Goal: Check status: Check status

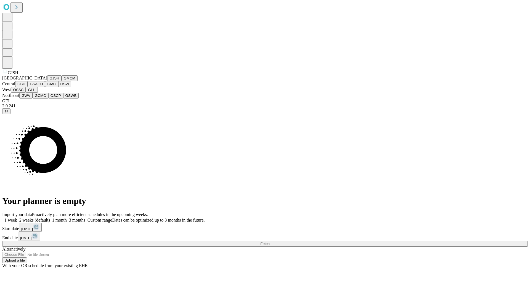
click at [47, 81] on button "GJSH" at bounding box center [54, 78] width 14 height 6
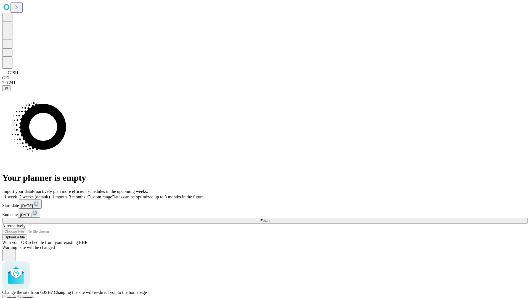
click at [33, 296] on span "Confirm" at bounding box center [26, 298] width 13 height 4
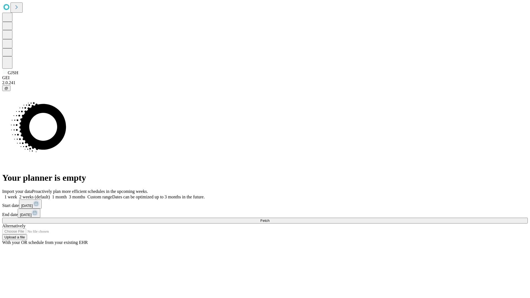
click at [50, 195] on label "2 weeks (default)" at bounding box center [33, 197] width 33 height 5
click at [269, 219] on span "Fetch" at bounding box center [264, 221] width 9 height 4
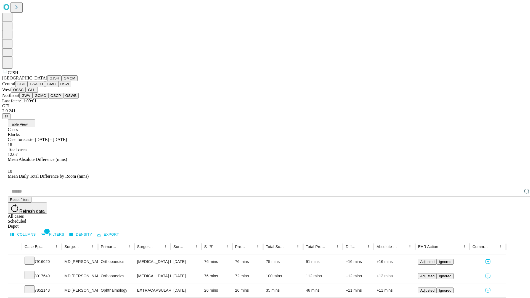
click at [62, 81] on button "GMCM" at bounding box center [70, 78] width 16 height 6
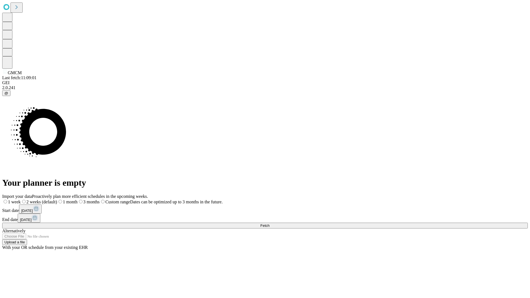
click at [57, 199] on label "2 weeks (default)" at bounding box center [39, 201] width 36 height 5
click at [269, 223] on span "Fetch" at bounding box center [264, 225] width 9 height 4
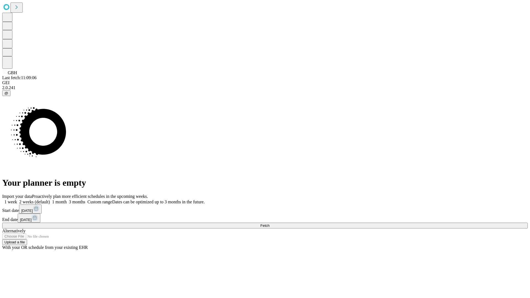
click at [50, 199] on label "2 weeks (default)" at bounding box center [33, 201] width 33 height 5
click at [269, 223] on span "Fetch" at bounding box center [264, 225] width 9 height 4
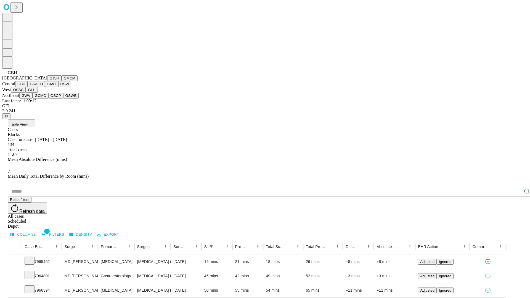
click at [43, 87] on button "GSACH" at bounding box center [36, 84] width 17 height 6
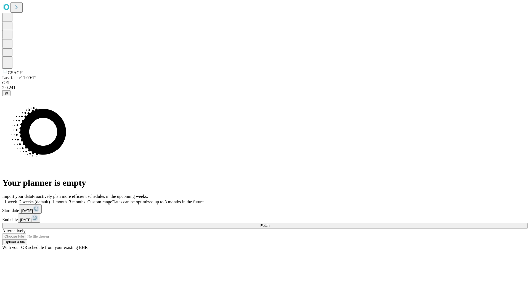
click at [50, 199] on label "2 weeks (default)" at bounding box center [33, 201] width 33 height 5
click at [269, 223] on span "Fetch" at bounding box center [264, 225] width 9 height 4
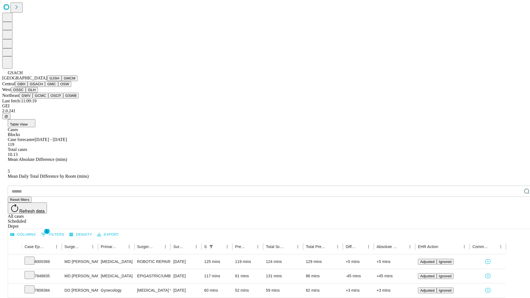
click at [45, 87] on button "GMC" at bounding box center [51, 84] width 13 height 6
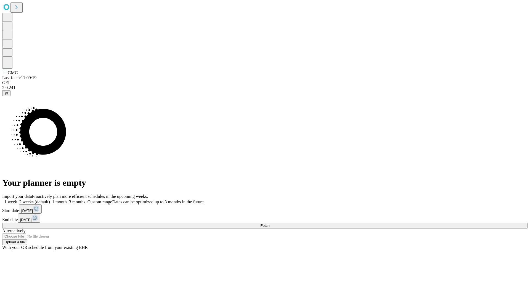
click at [50, 199] on label "2 weeks (default)" at bounding box center [33, 201] width 33 height 5
click at [269, 223] on span "Fetch" at bounding box center [264, 225] width 9 height 4
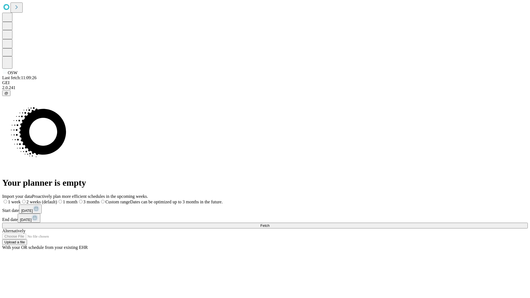
click at [57, 199] on label "2 weeks (default)" at bounding box center [39, 201] width 36 height 5
click at [269, 223] on span "Fetch" at bounding box center [264, 225] width 9 height 4
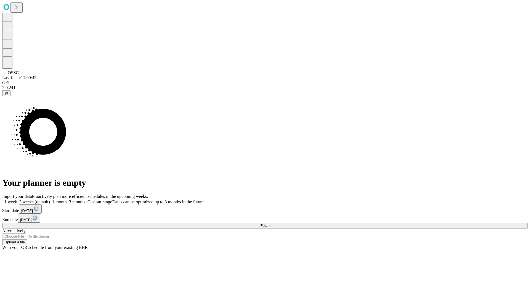
click at [50, 199] on label "2 weeks (default)" at bounding box center [33, 201] width 33 height 5
click at [269, 223] on span "Fetch" at bounding box center [264, 225] width 9 height 4
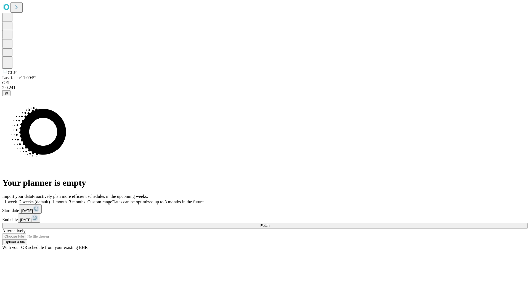
click at [50, 199] on label "2 weeks (default)" at bounding box center [33, 201] width 33 height 5
click at [269, 223] on span "Fetch" at bounding box center [264, 225] width 9 height 4
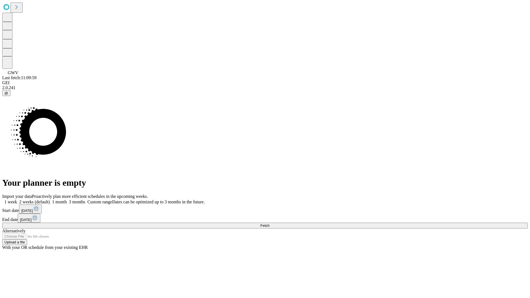
click at [50, 199] on label "2 weeks (default)" at bounding box center [33, 201] width 33 height 5
click at [269, 223] on span "Fetch" at bounding box center [264, 225] width 9 height 4
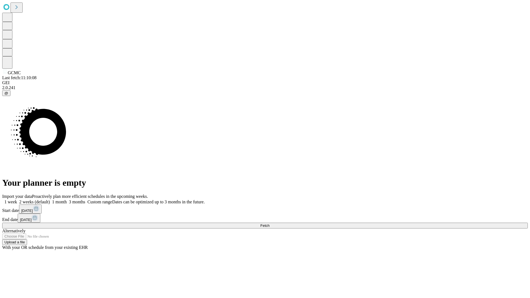
click at [50, 199] on label "2 weeks (default)" at bounding box center [33, 201] width 33 height 5
click at [269, 223] on span "Fetch" at bounding box center [264, 225] width 9 height 4
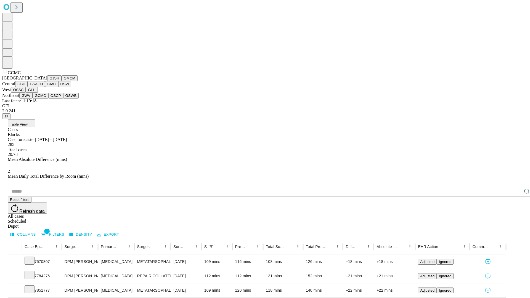
click at [48, 98] on button "OSCP" at bounding box center [55, 96] width 15 height 6
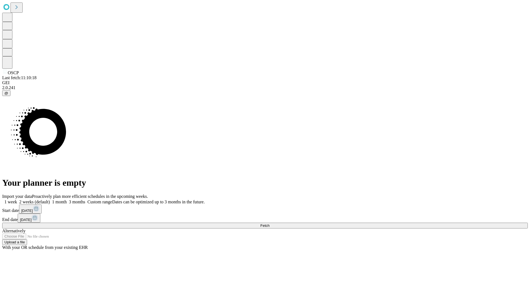
click at [50, 199] on label "2 weeks (default)" at bounding box center [33, 201] width 33 height 5
click at [269, 223] on span "Fetch" at bounding box center [264, 225] width 9 height 4
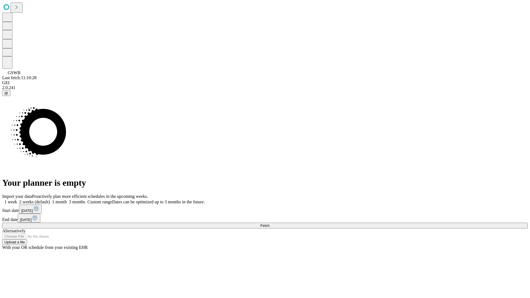
click at [50, 199] on label "2 weeks (default)" at bounding box center [33, 201] width 33 height 5
click at [269, 223] on span "Fetch" at bounding box center [264, 225] width 9 height 4
